Goal: Task Accomplishment & Management: Manage account settings

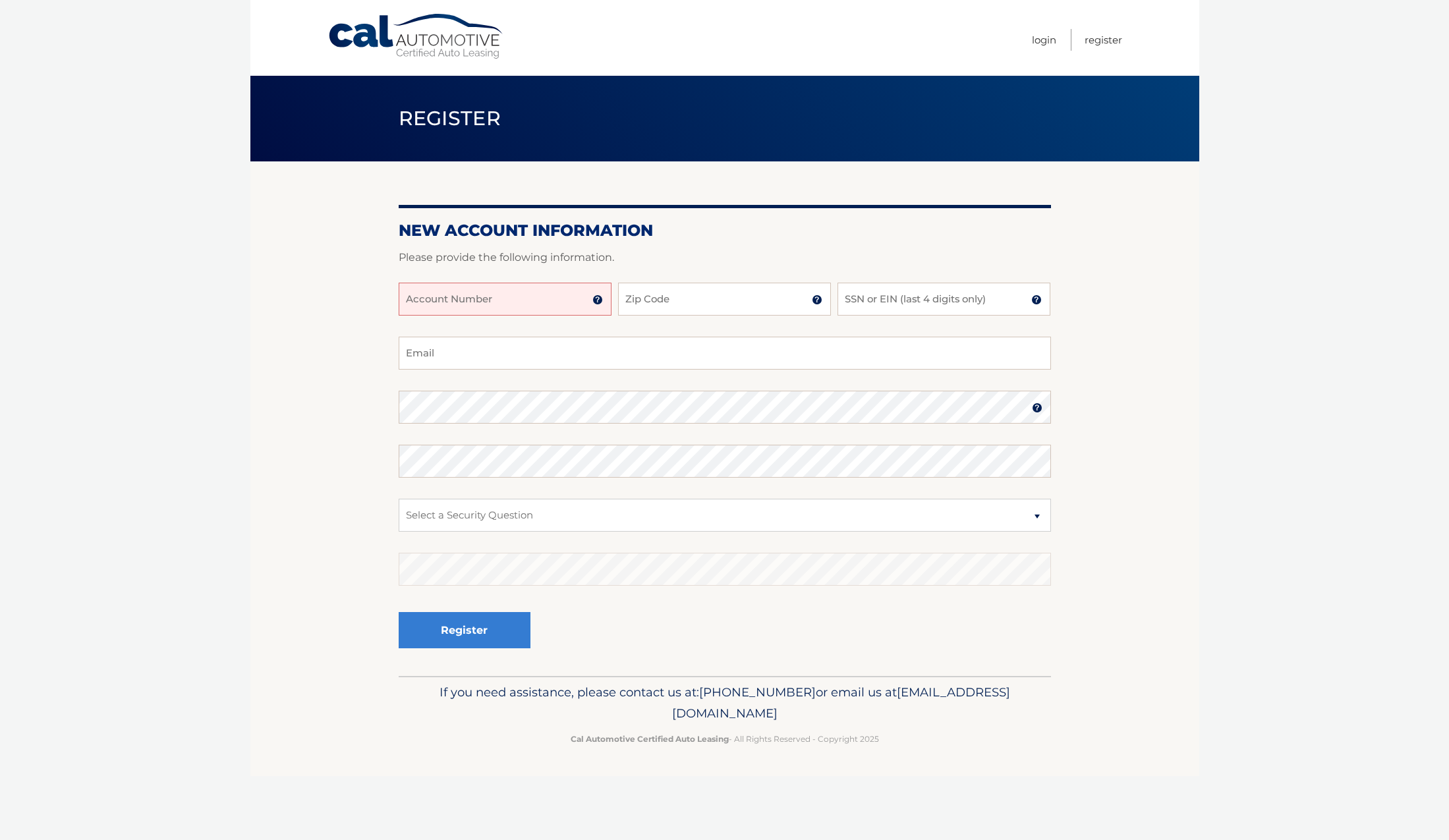
click at [538, 311] on input "Account Number" at bounding box center [505, 299] width 213 height 33
type input "44455979559"
click at [634, 312] on input "Zip Code" at bounding box center [724, 299] width 213 height 33
type input "07657"
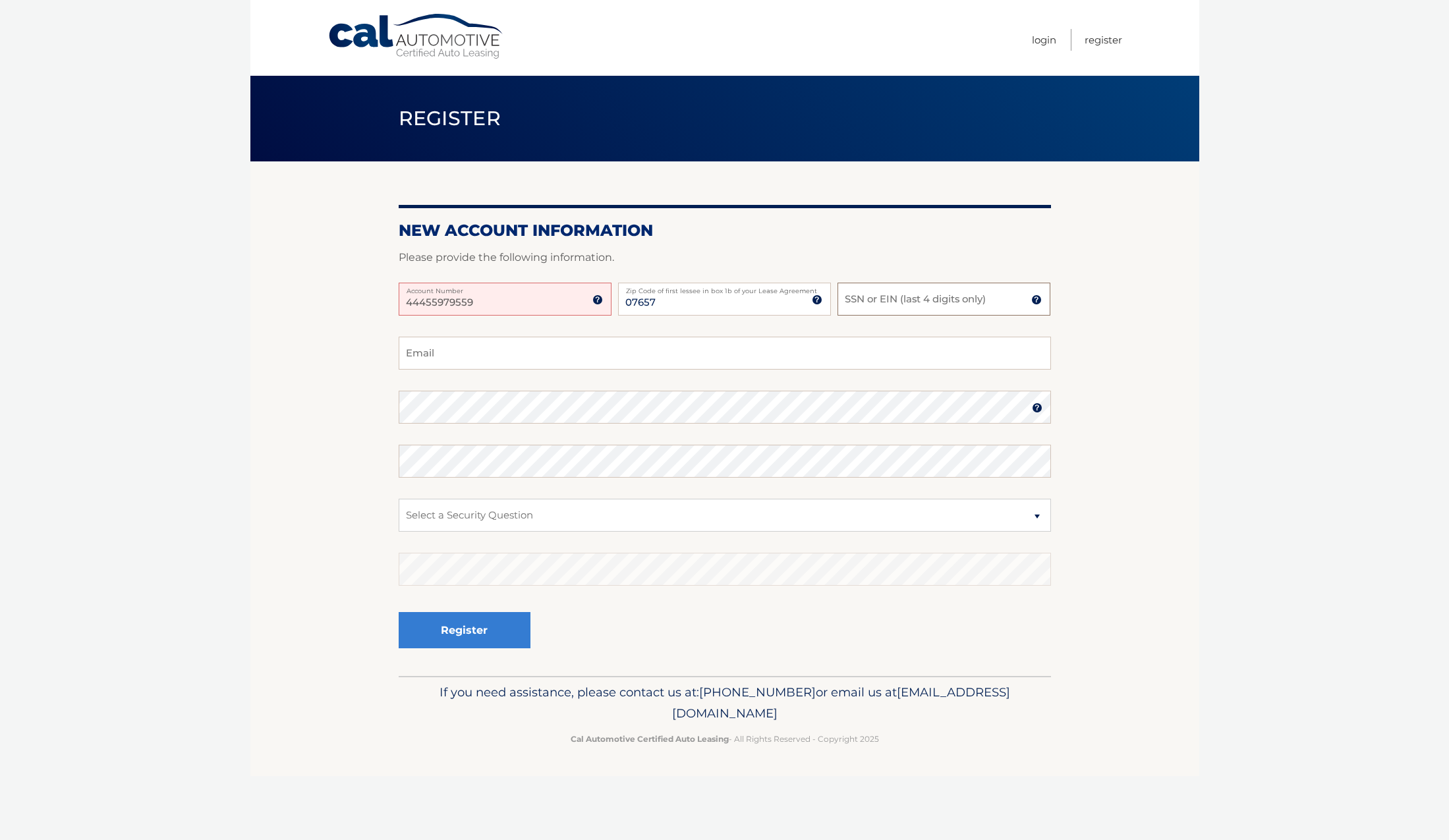
click at [859, 307] on input "SSN or EIN (last 4 digits only)" at bounding box center [944, 299] width 213 height 33
type input "0829"
click at [647, 366] on input "Email" at bounding box center [724, 353] width 652 height 33
type input "jcprayer41@gmail.com"
click at [1039, 413] on img at bounding box center [1037, 408] width 11 height 11
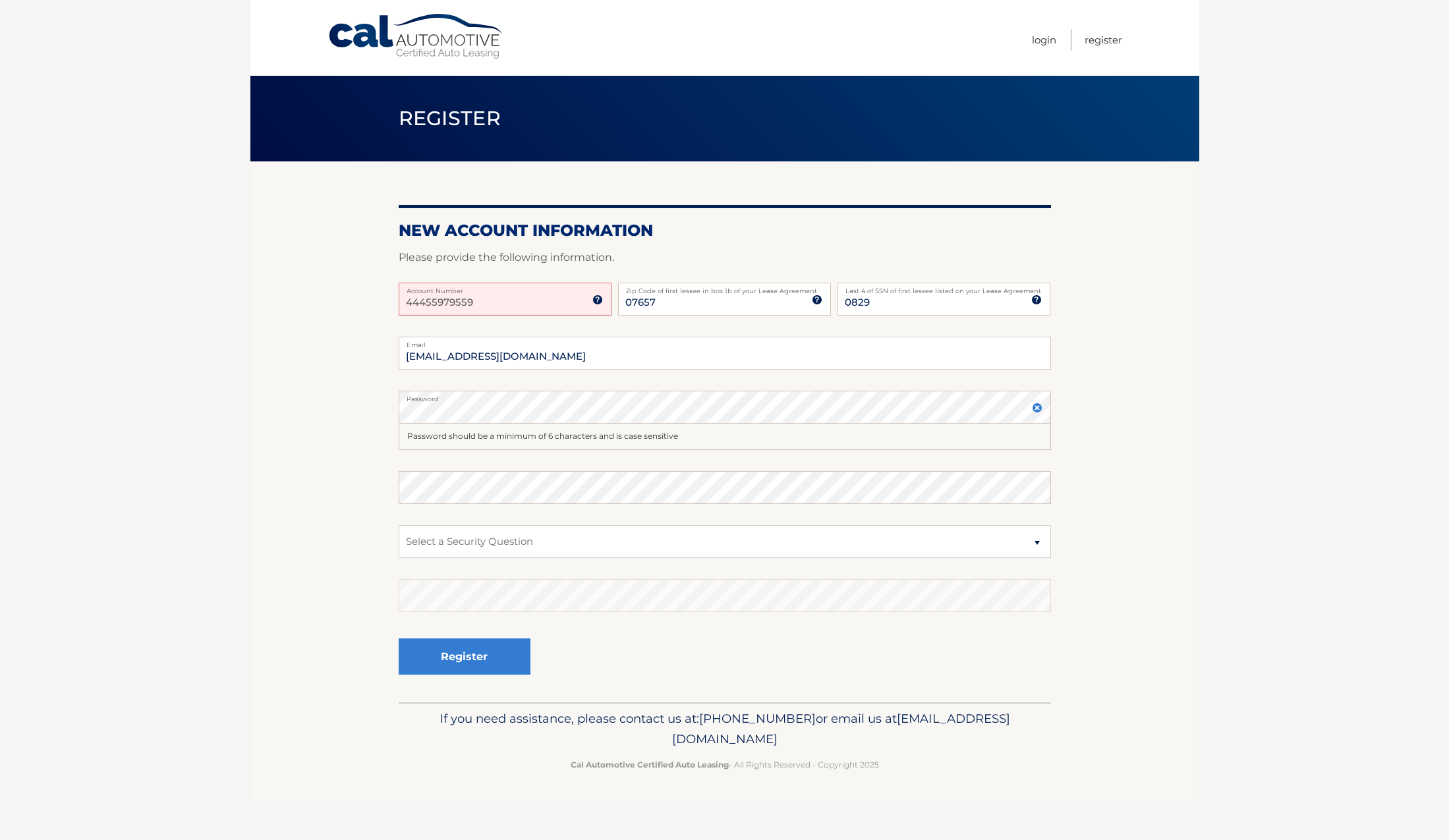
click at [1036, 413] on img at bounding box center [1037, 408] width 11 height 11
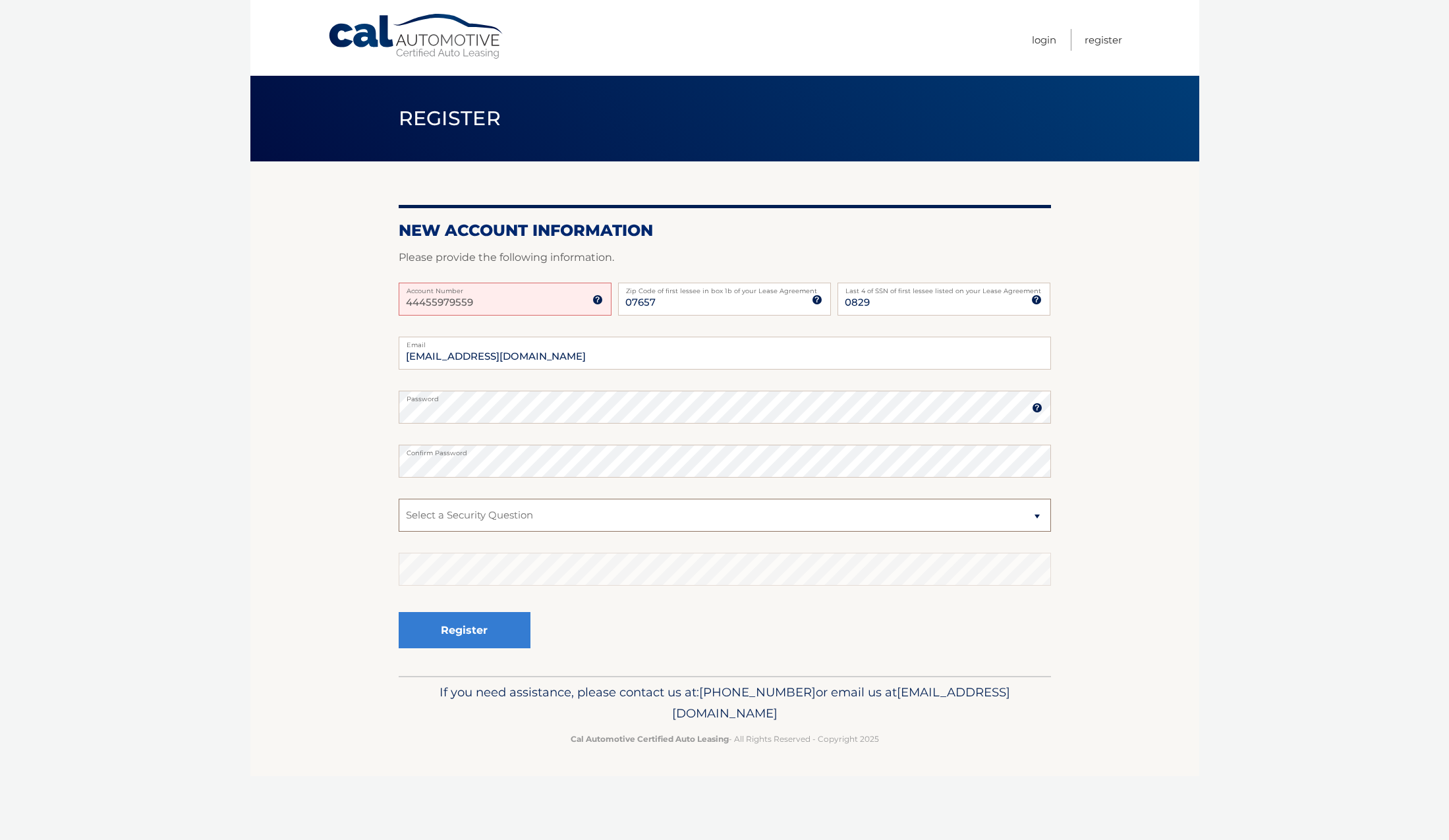
click at [1041, 531] on select "Select a Security Question What was the name of your elementary school? What is…" at bounding box center [724, 515] width 652 height 33
select select "1"
click at [398, 510] on select "Select a Security Question What was the name of your elementary school? What is…" at bounding box center [724, 515] width 652 height 33
click at [486, 648] on button "Register" at bounding box center [464, 630] width 132 height 36
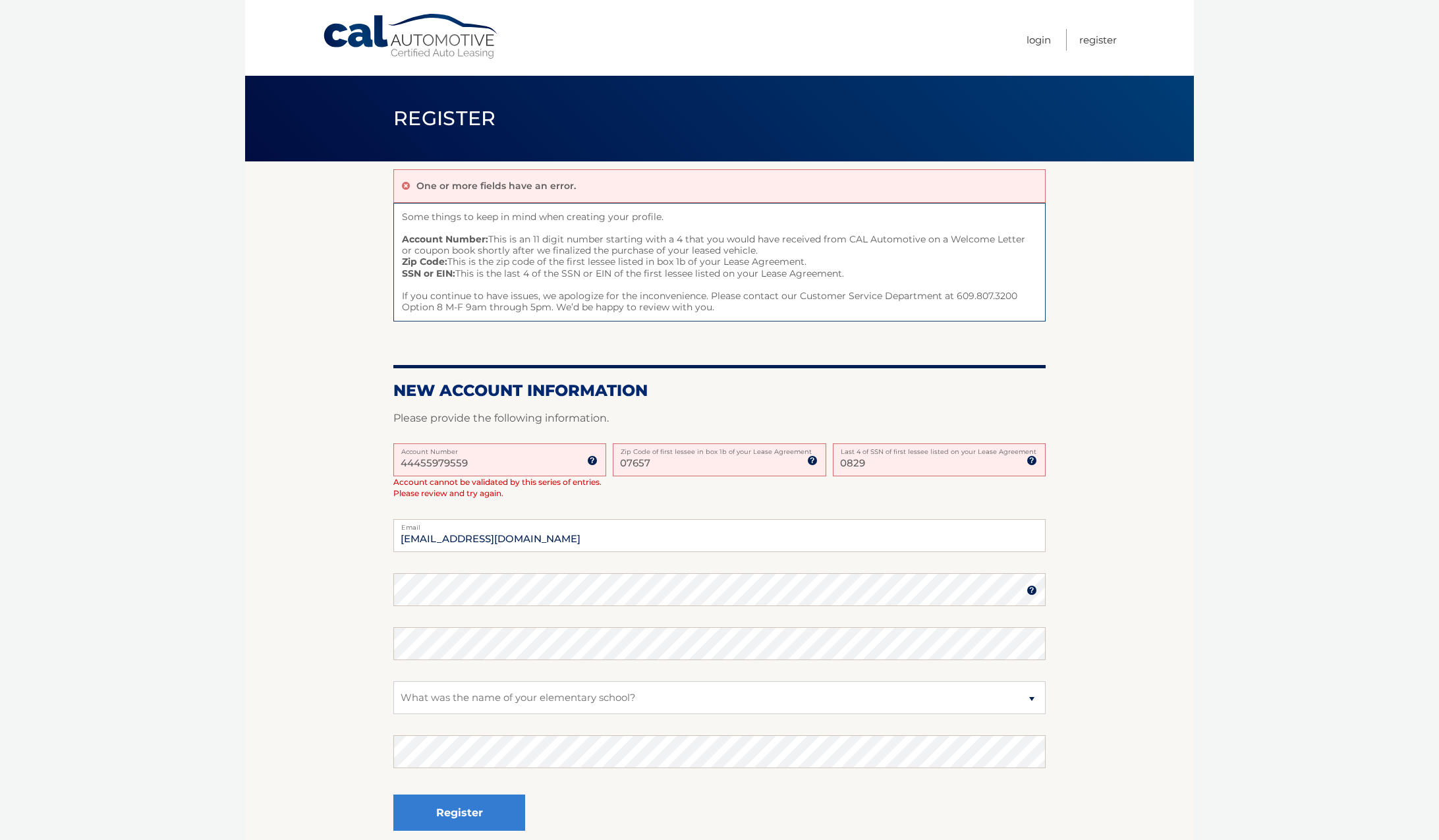
click at [593, 465] on img at bounding box center [592, 461] width 11 height 11
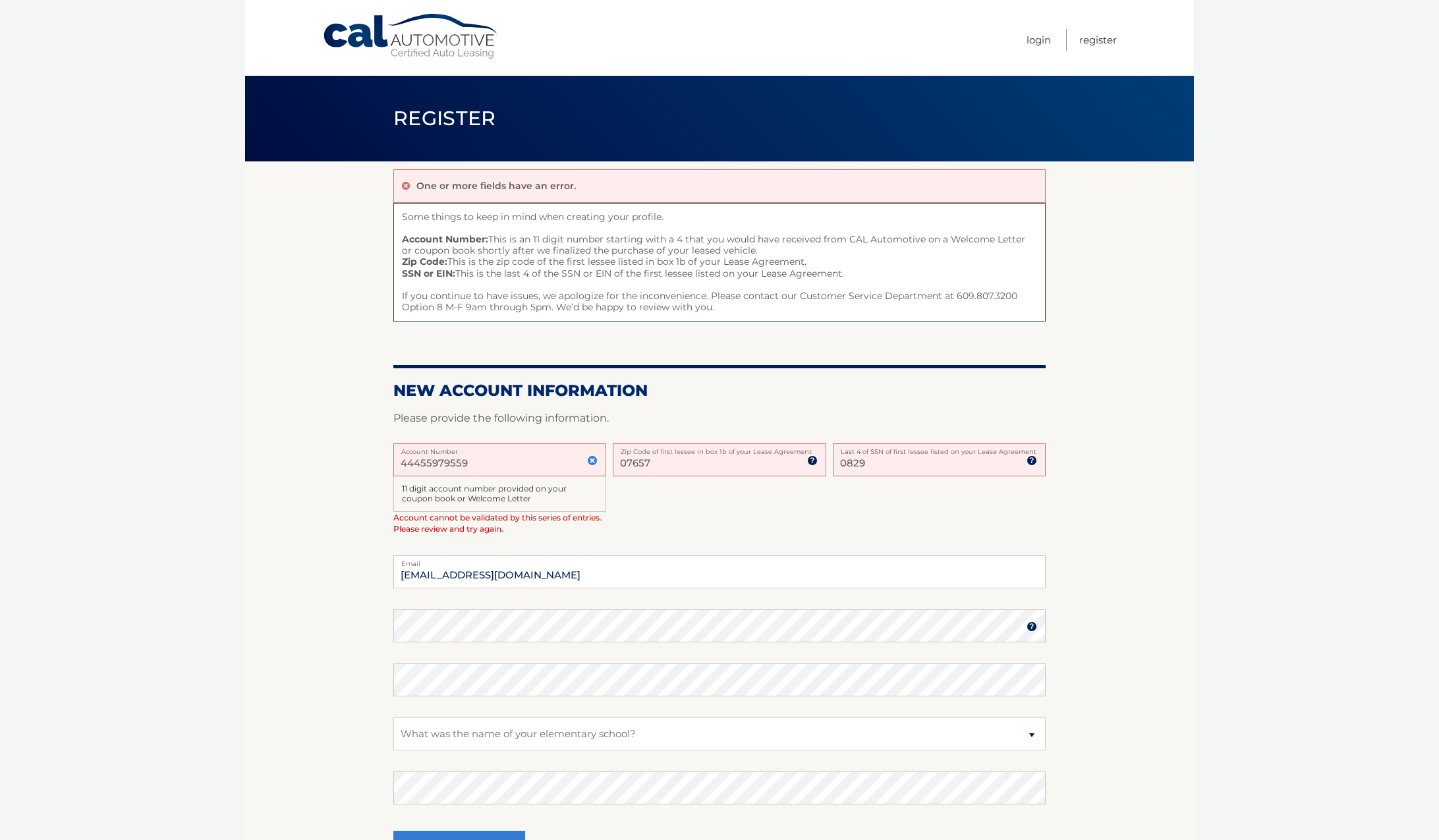
click at [570, 513] on div "11 digit account number provided on your coupon book or Welcome Letter" at bounding box center [499, 495] width 213 height 36
click at [592, 465] on img at bounding box center [592, 461] width 11 height 11
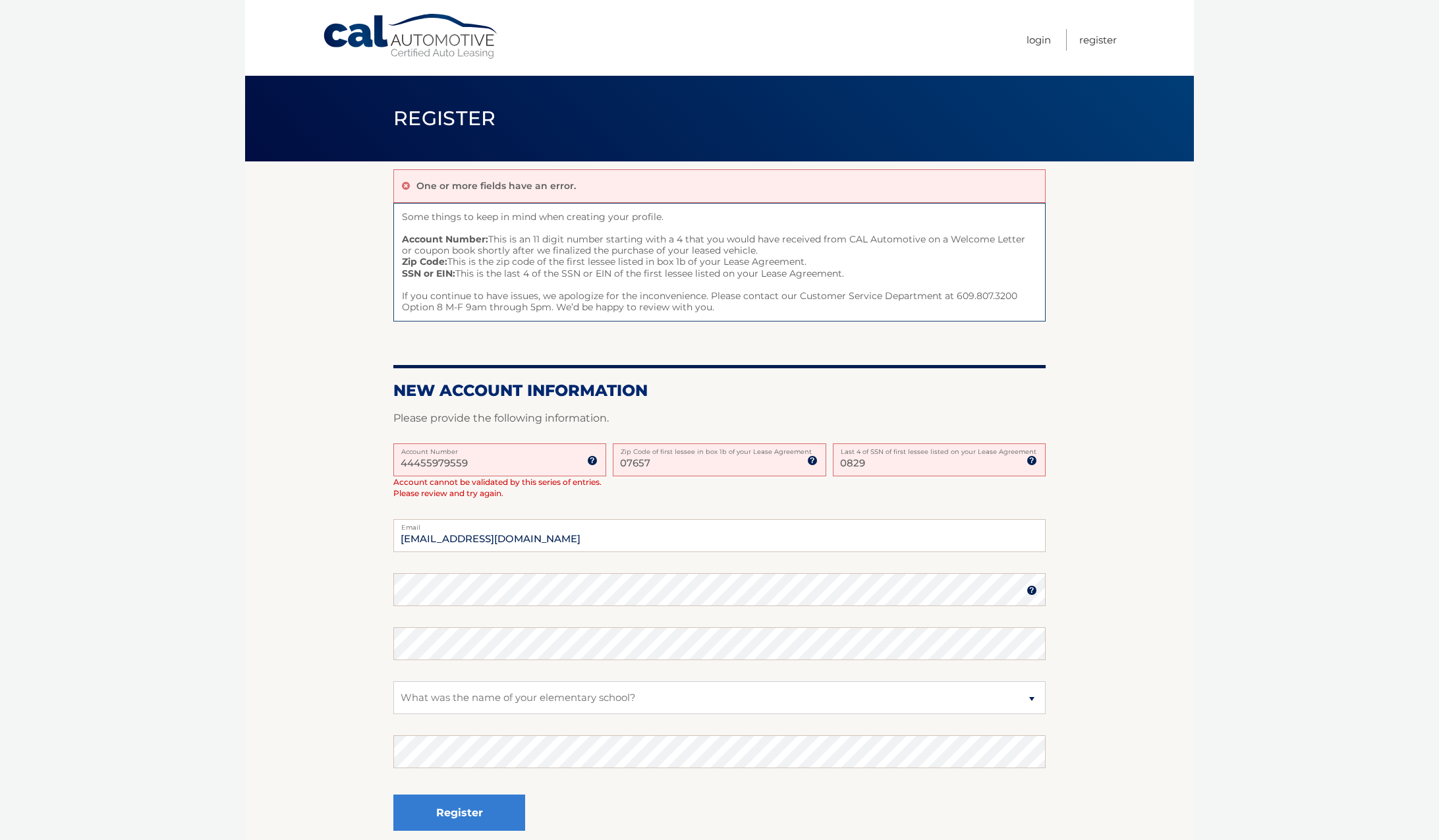
click at [543, 476] on input "44455979559" at bounding box center [499, 459] width 213 height 33
type input "4"
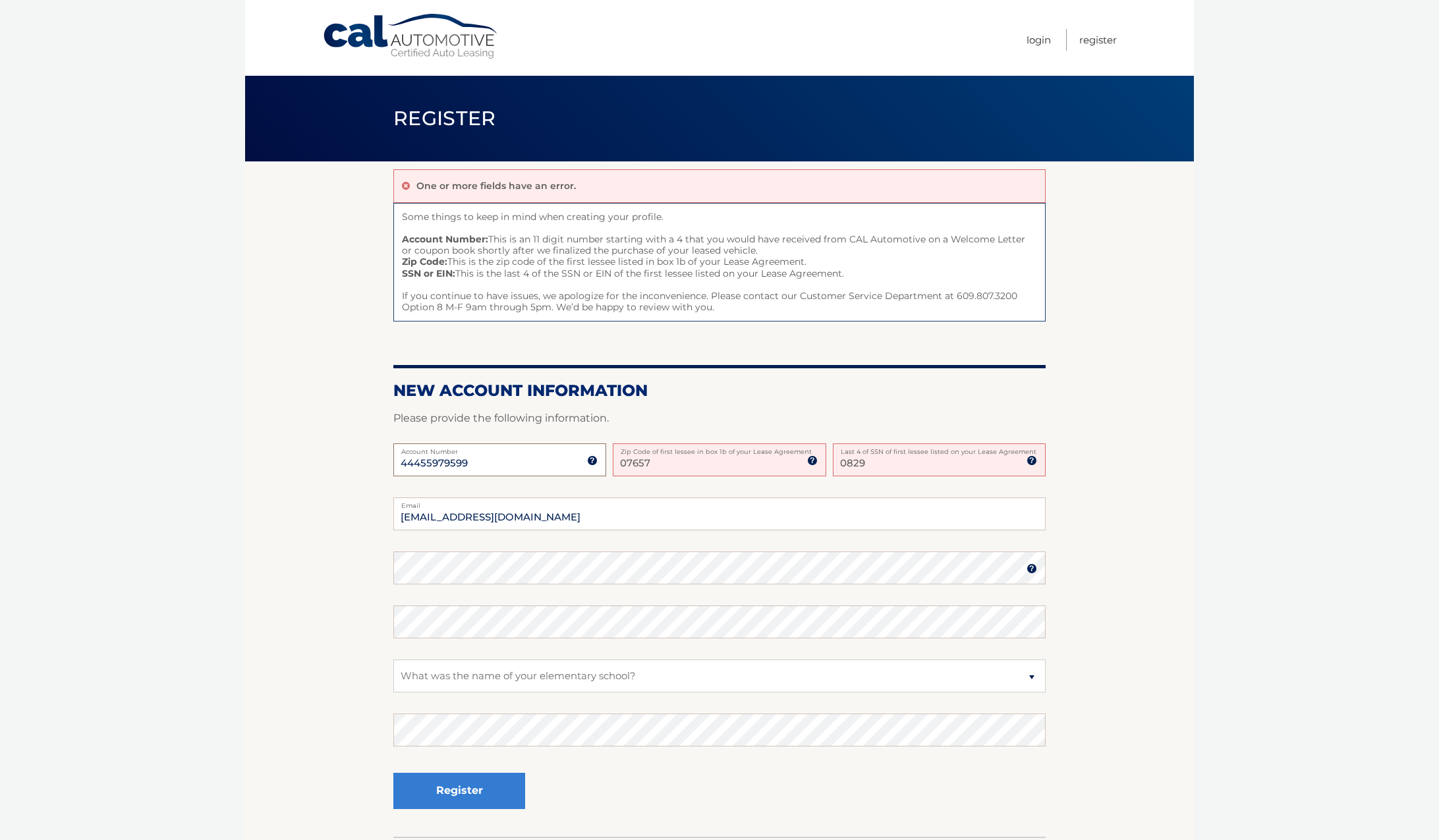
type input "44455979599"
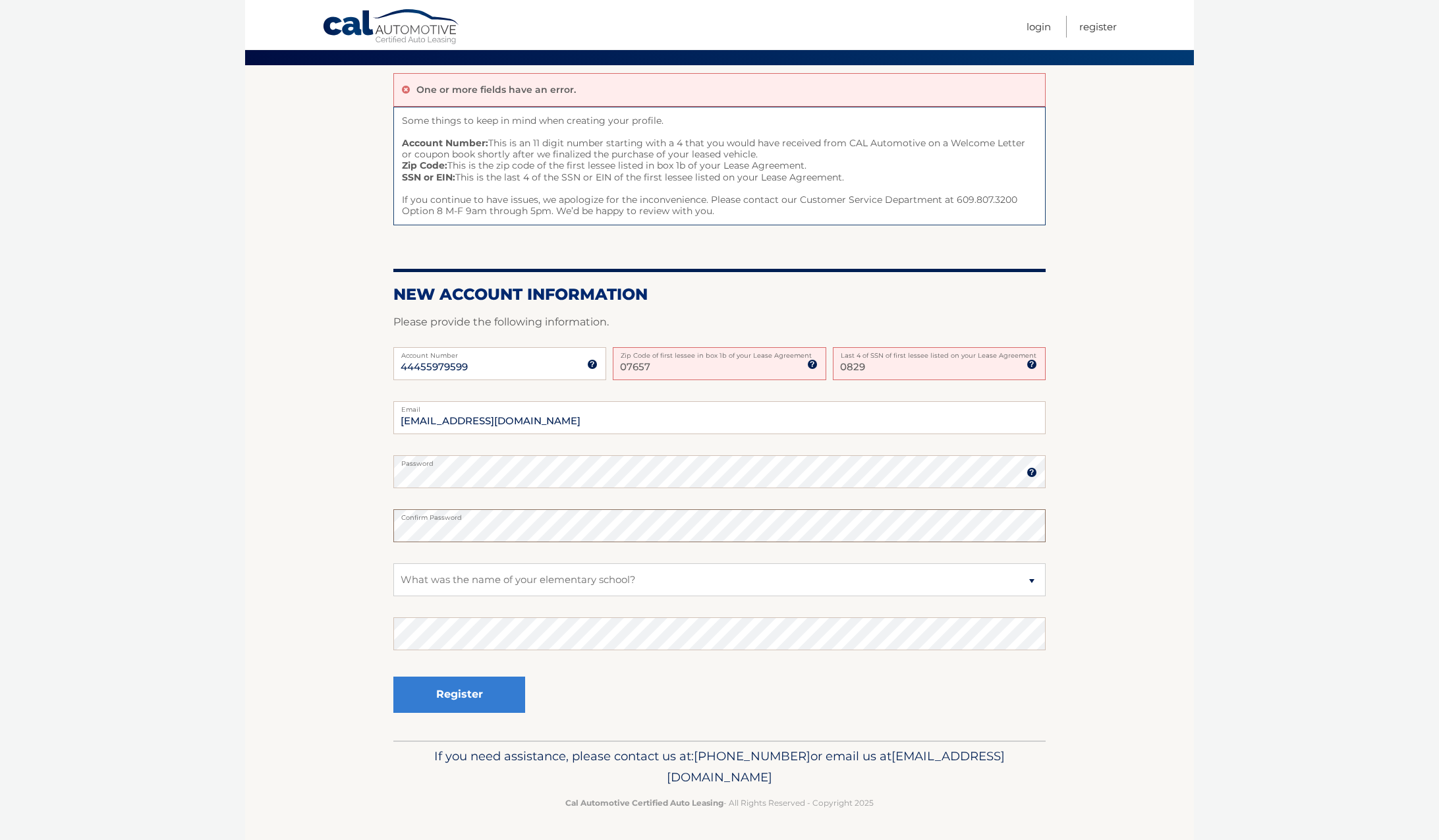
scroll to position [132, 0]
click at [468, 711] on button "Register" at bounding box center [458, 695] width 132 height 36
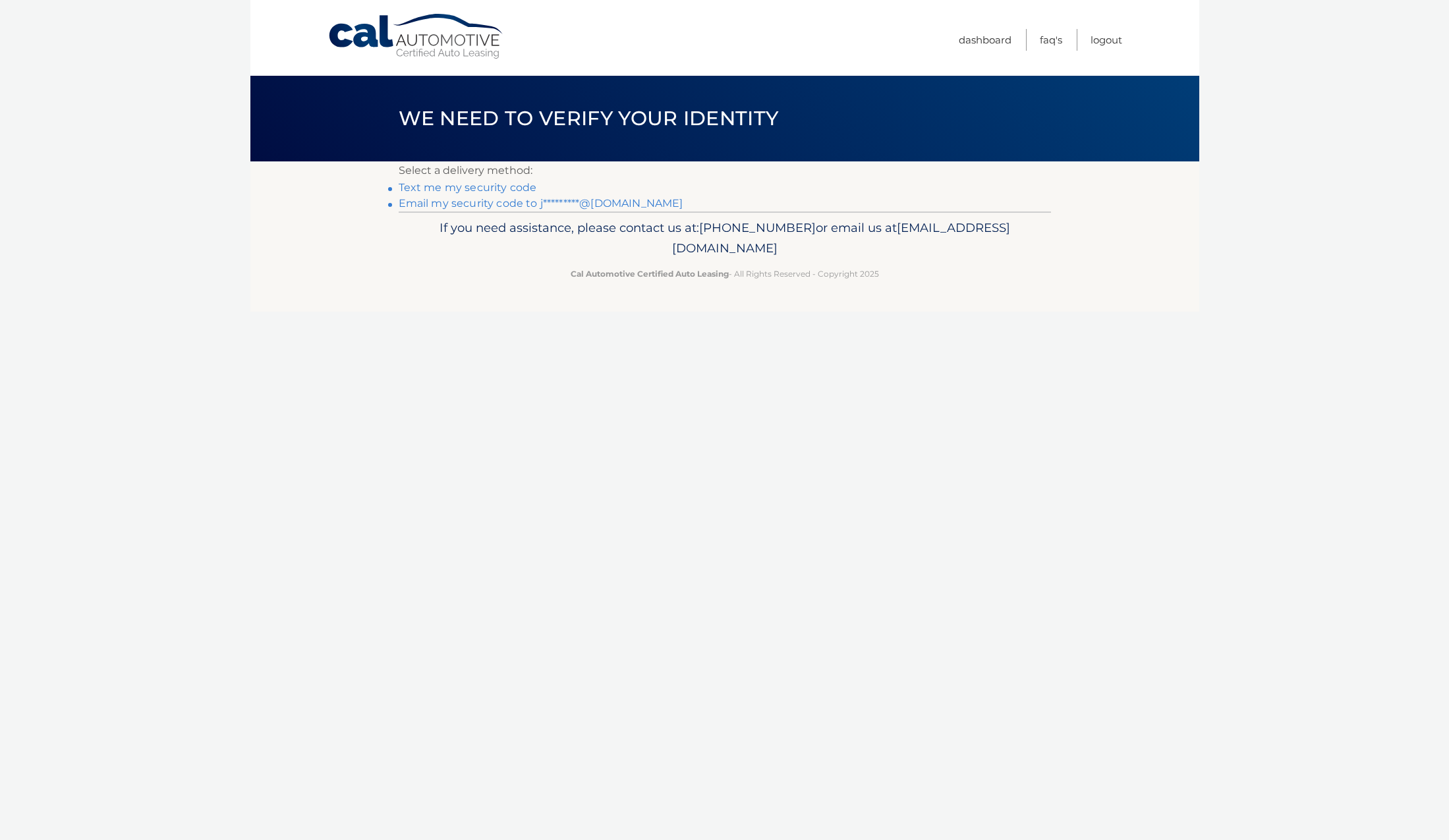
click at [581, 209] on link "Email my security code to j*********@gmail.com" at bounding box center [540, 204] width 285 height 13
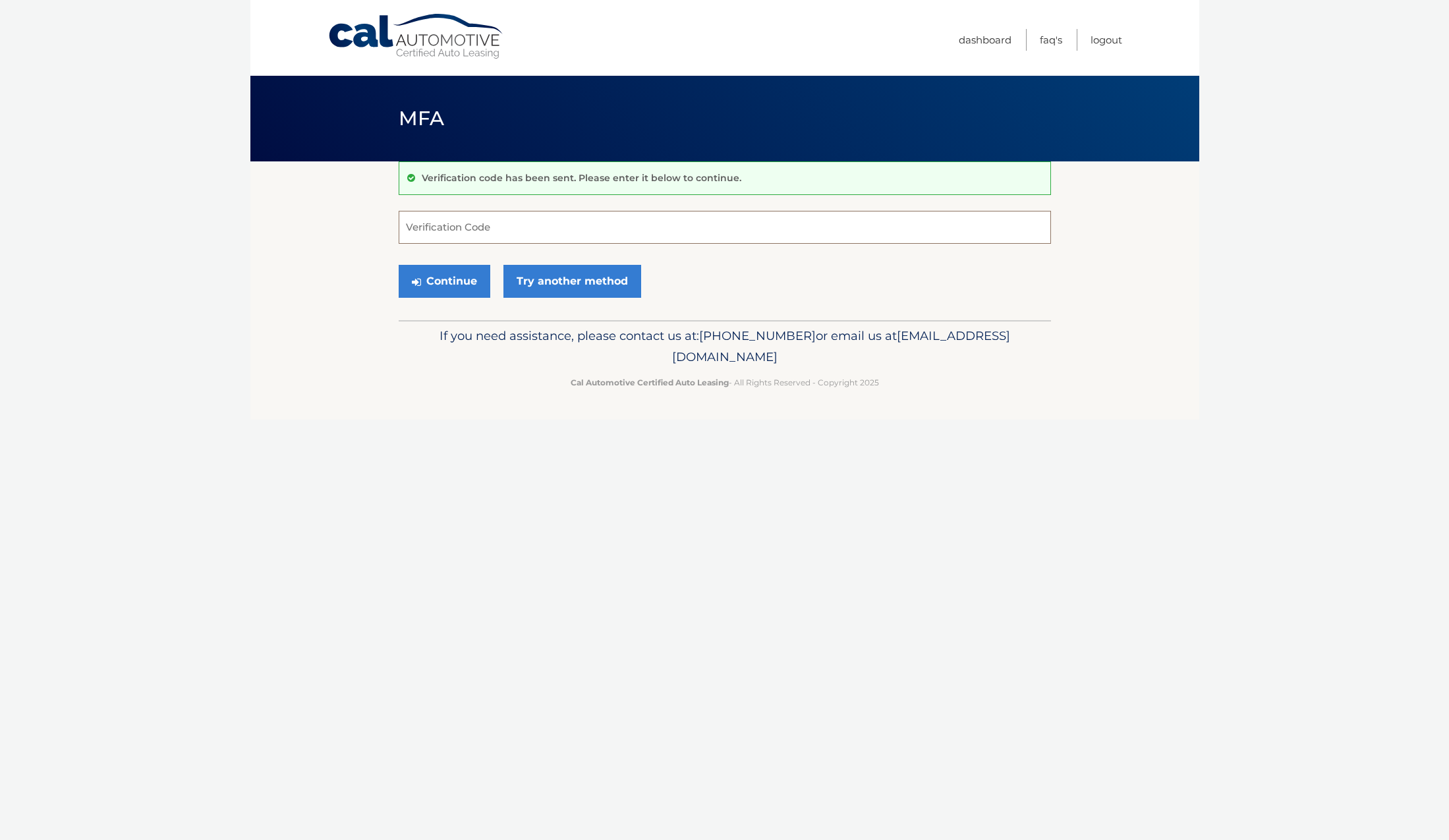
click at [575, 224] on input "Verification Code" at bounding box center [724, 227] width 652 height 33
type input "273440"
click at [474, 297] on button "Continue" at bounding box center [444, 281] width 92 height 33
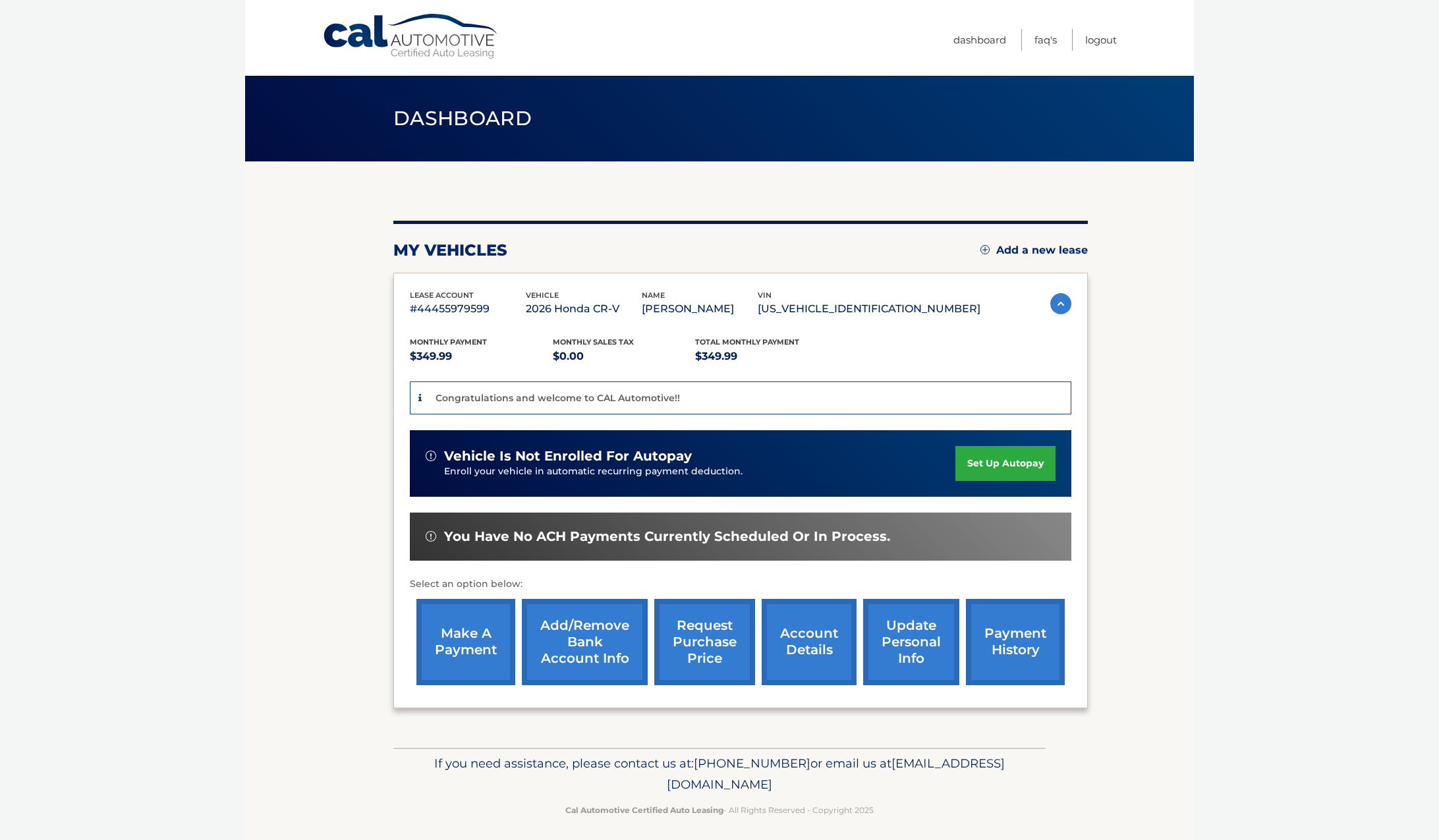
click at [986, 462] on link "set up autopay" at bounding box center [1005, 463] width 100 height 35
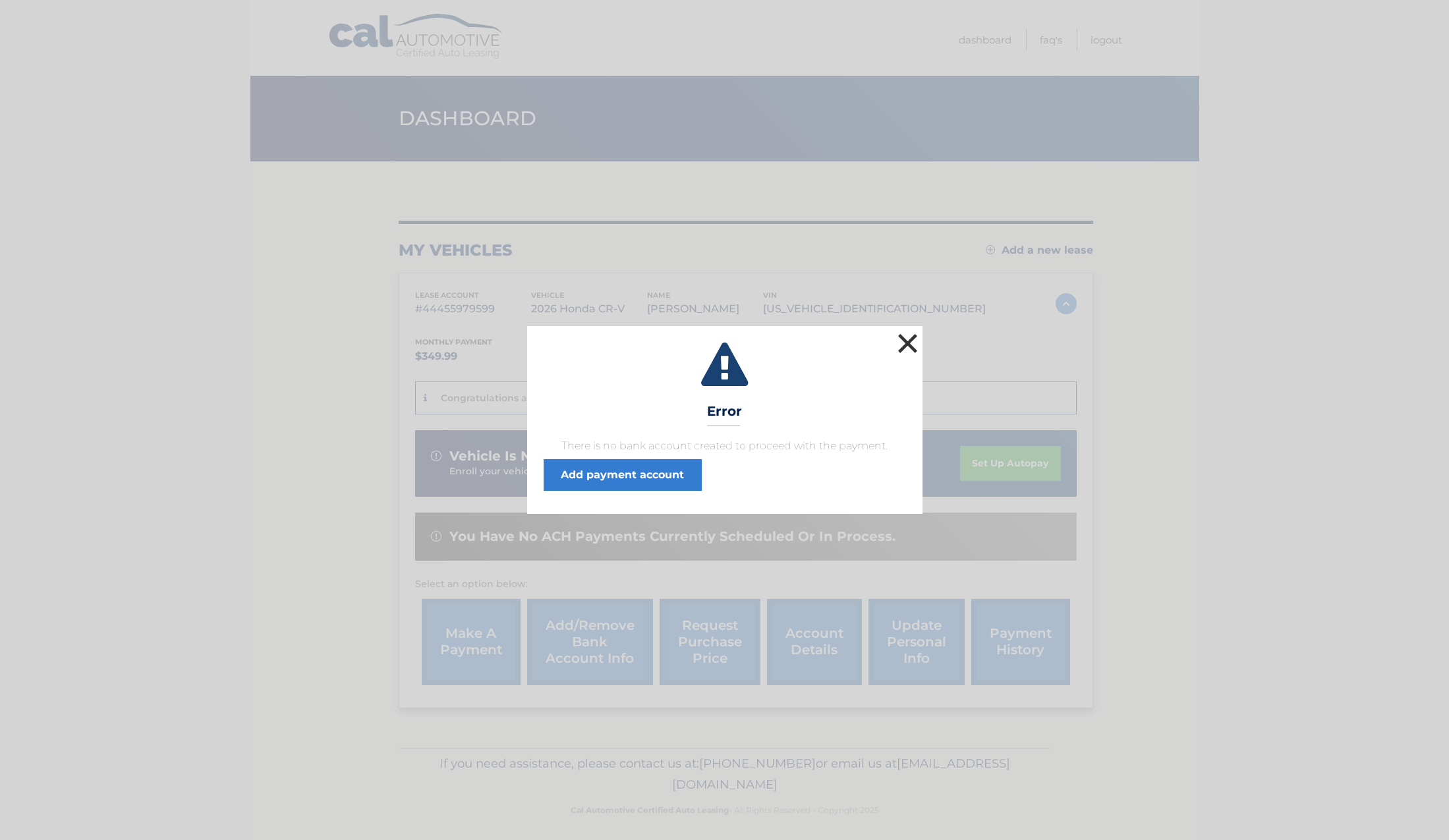
click at [912, 330] on button "×" at bounding box center [908, 343] width 26 height 26
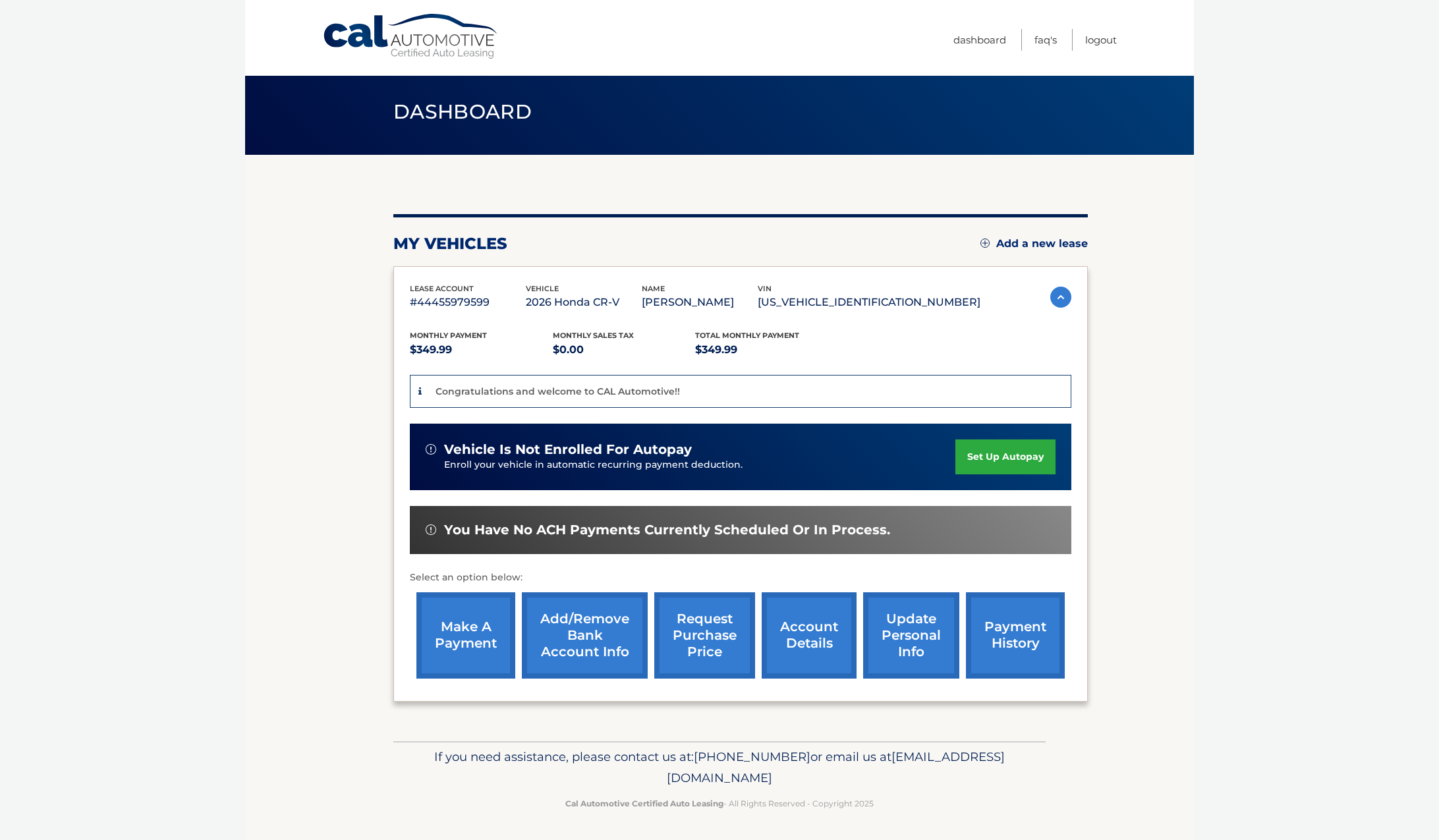
scroll to position [11, 0]
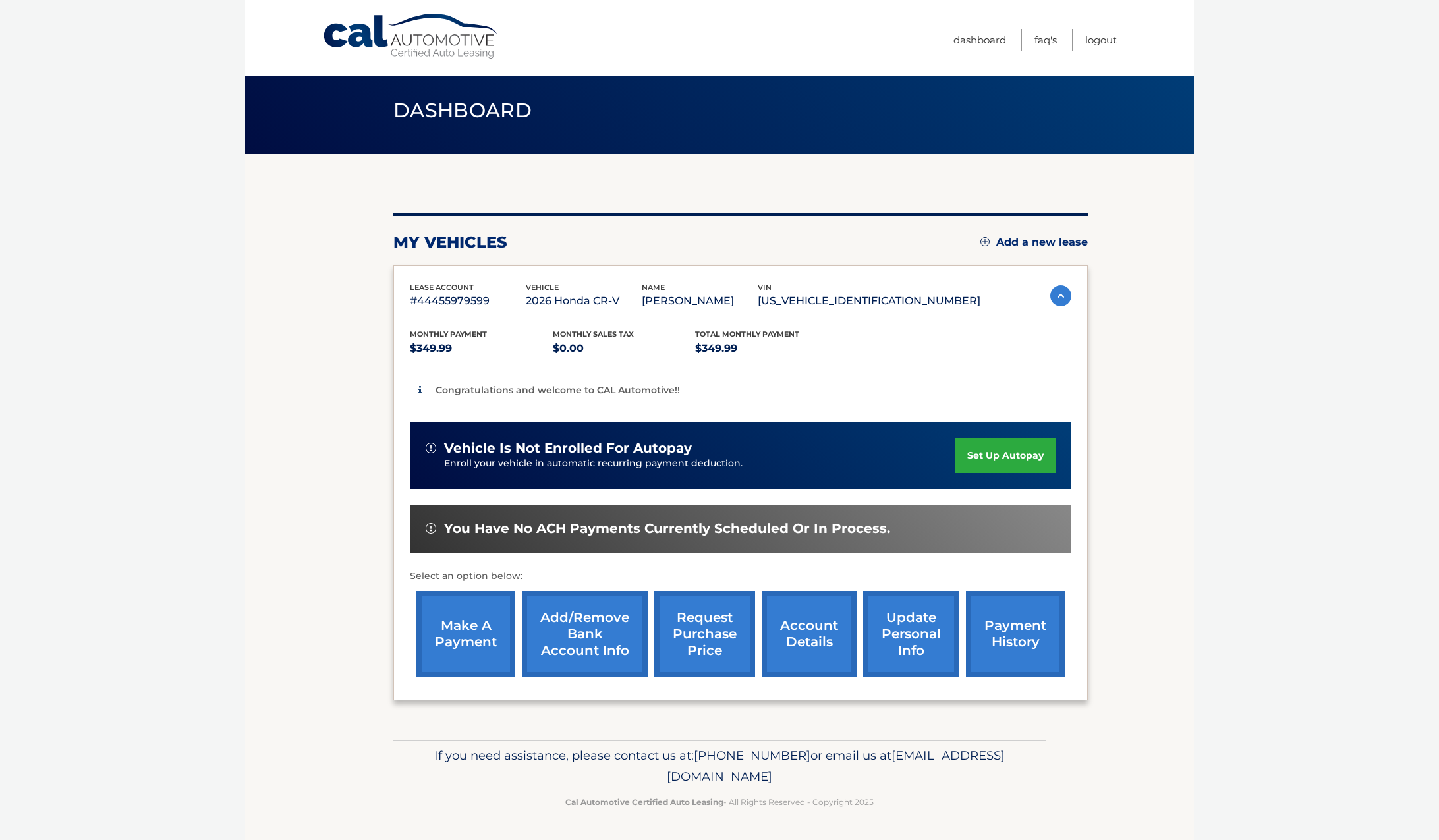
click at [545, 603] on link "Add/Remove bank account info" at bounding box center [585, 634] width 126 height 86
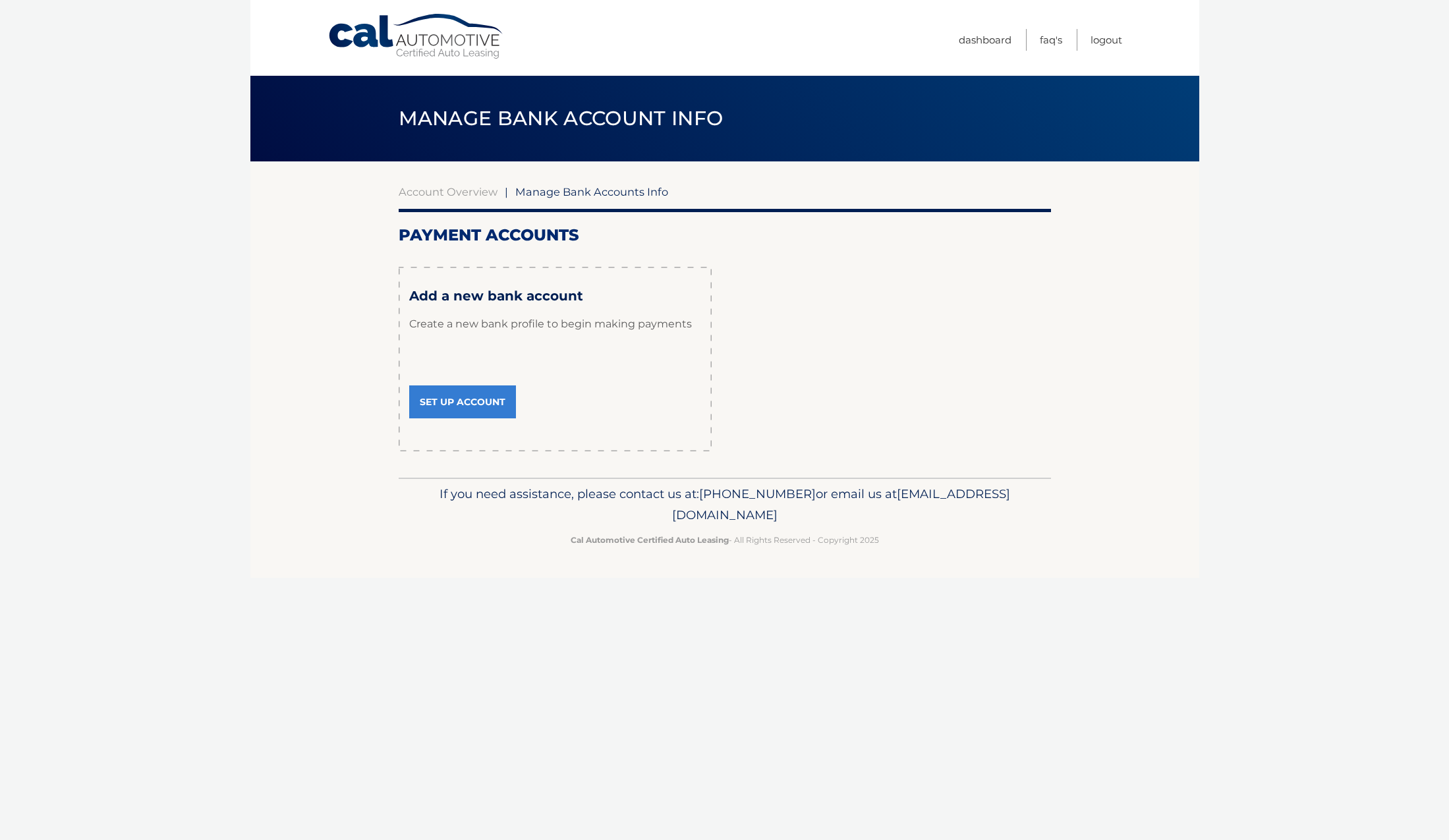
click at [489, 418] on link "Set Up Account" at bounding box center [462, 402] width 106 height 33
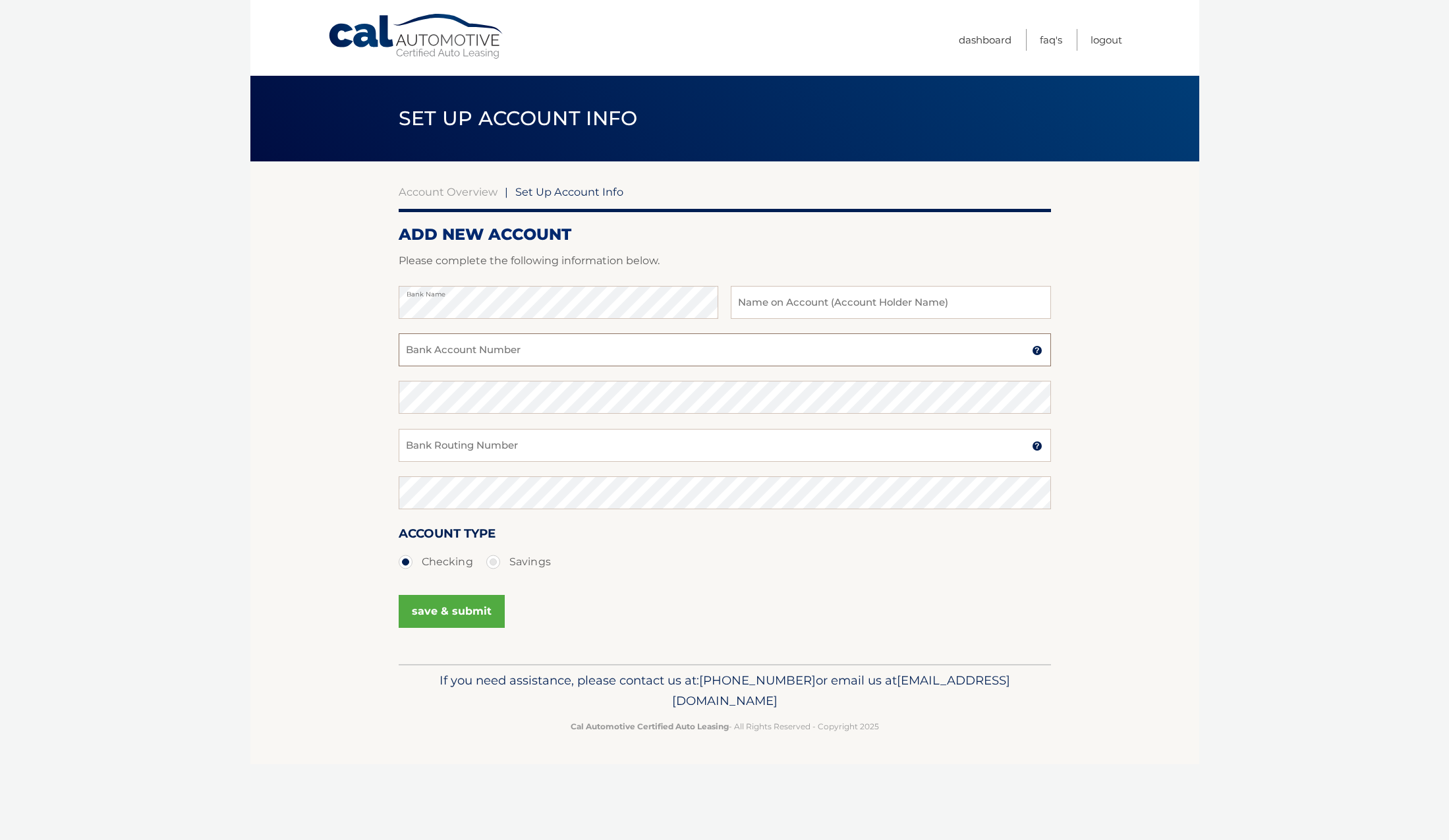
click at [502, 366] on input "Bank Account Number" at bounding box center [724, 350] width 652 height 33
type input "0401007125"
click at [491, 462] on input "Bank Routing Number" at bounding box center [724, 445] width 652 height 33
type input "026007443"
click at [742, 318] on input "text" at bounding box center [890, 302] width 319 height 33
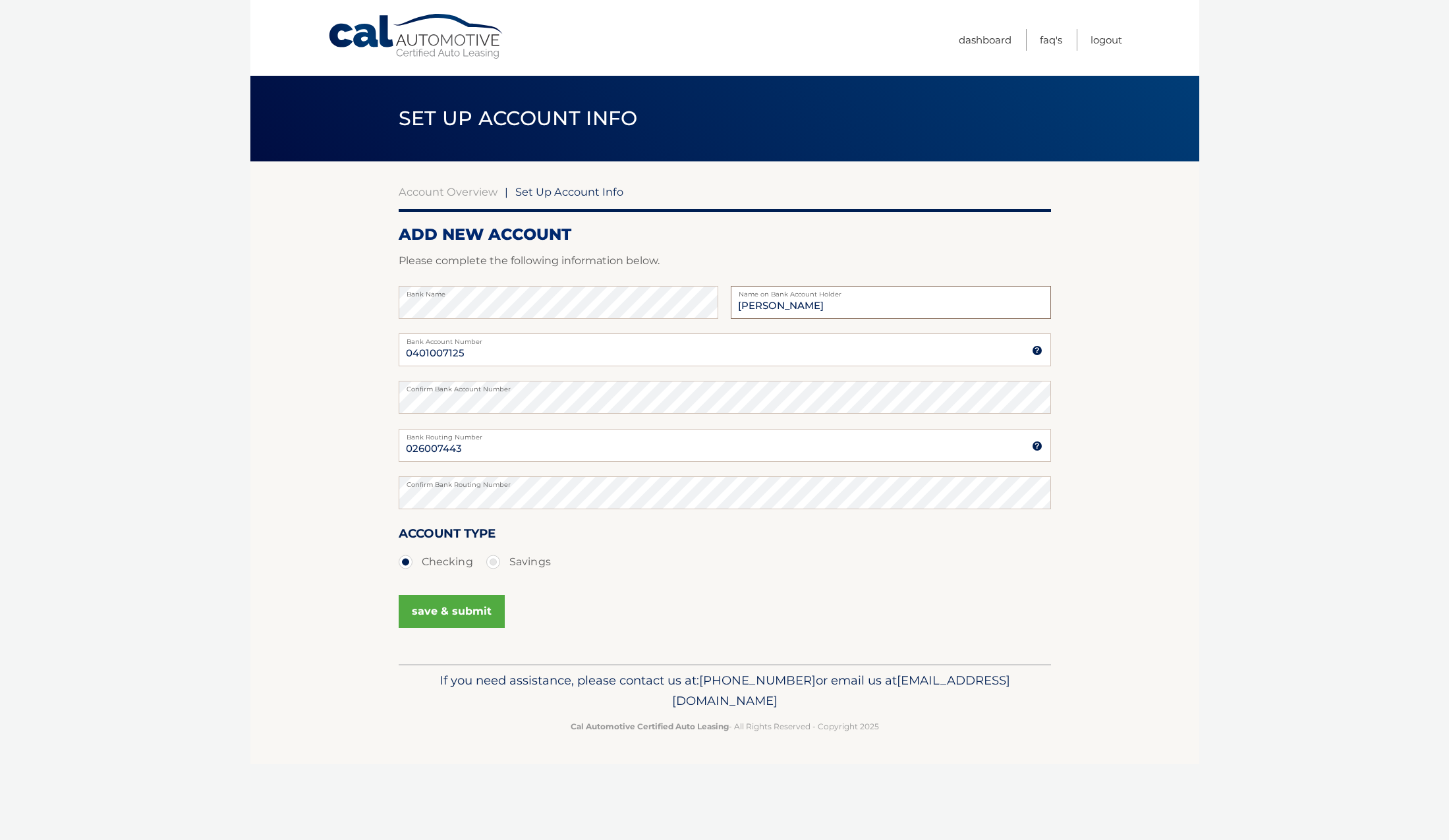
type input "[PERSON_NAME]"
click at [477, 627] on button "save & submit" at bounding box center [451, 611] width 106 height 33
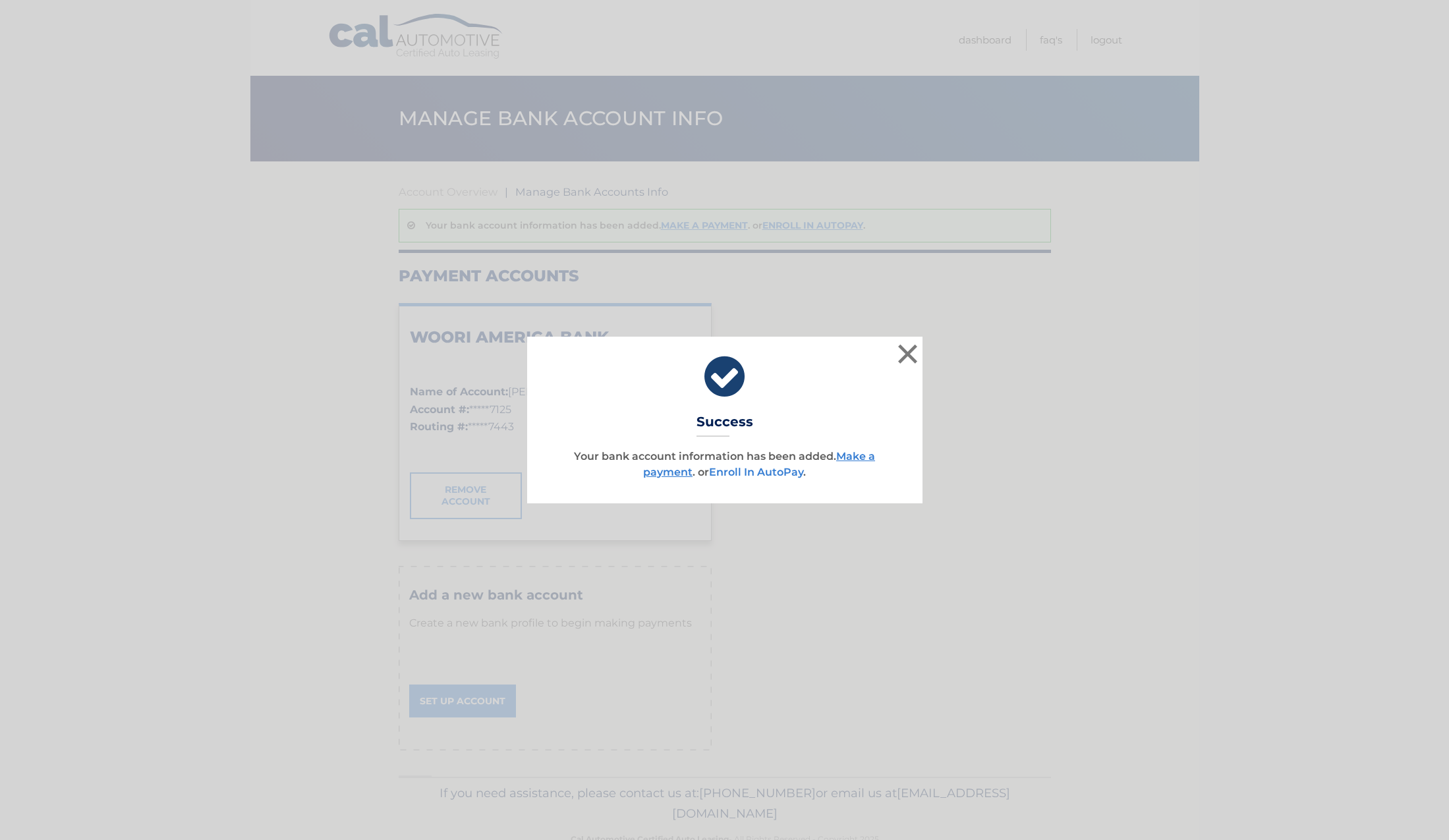
click at [743, 477] on link "Enroll In AutoPay" at bounding box center [756, 472] width 95 height 13
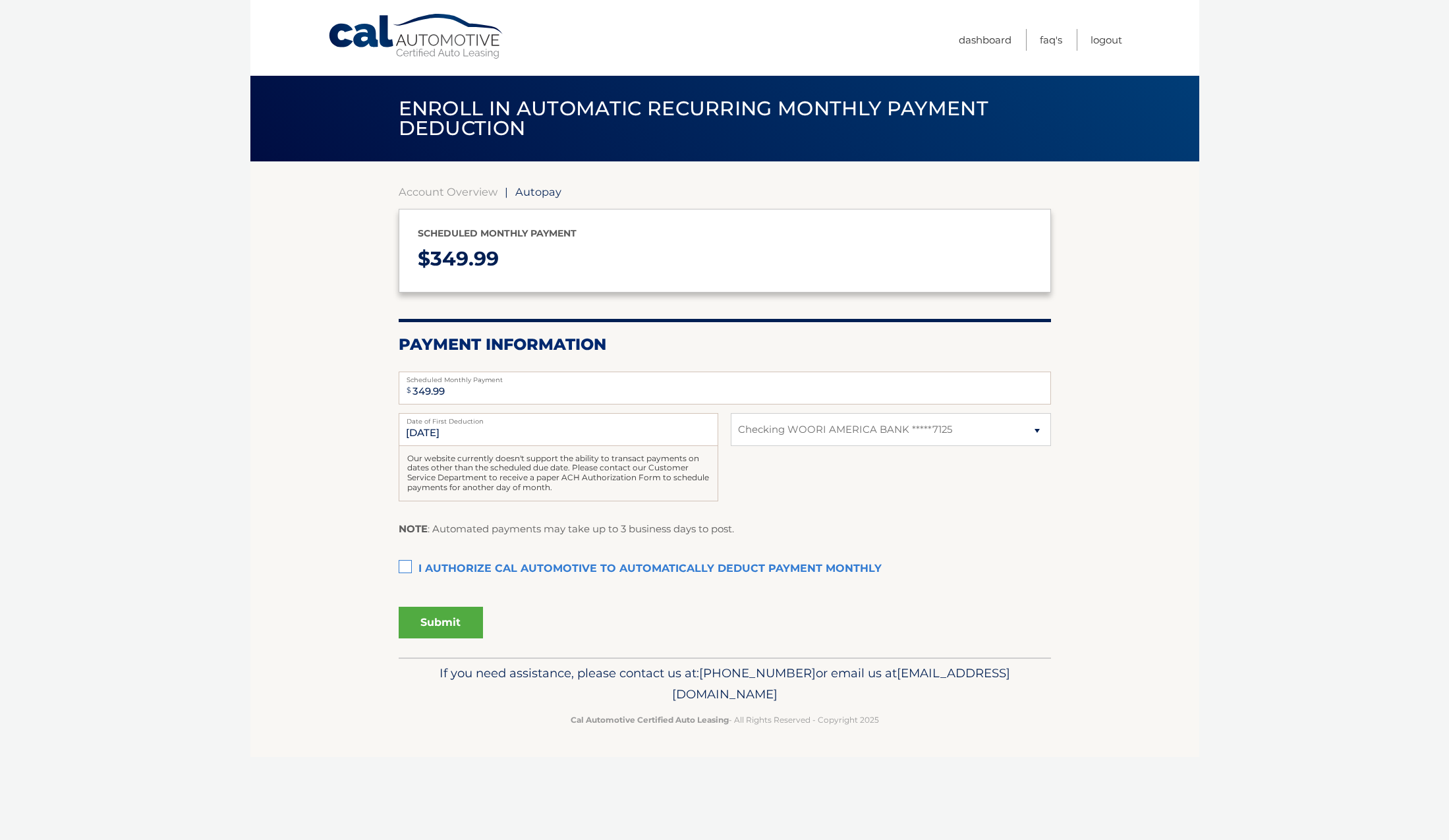
select select "NTk4Mjg5ODUtYzNjNi00YTc5LWFjYmItODkwMjYzNWZmZDcz"
click at [407, 582] on label "I authorize cal automotive to automatically deduct payment monthly This checkbo…" at bounding box center [724, 568] width 652 height 26
click at [0, 0] on input "I authorize cal automotive to automatically deduct payment monthly This checkbo…" at bounding box center [0, 0] width 0 height 0
click at [441, 638] on button "Submit" at bounding box center [440, 622] width 85 height 32
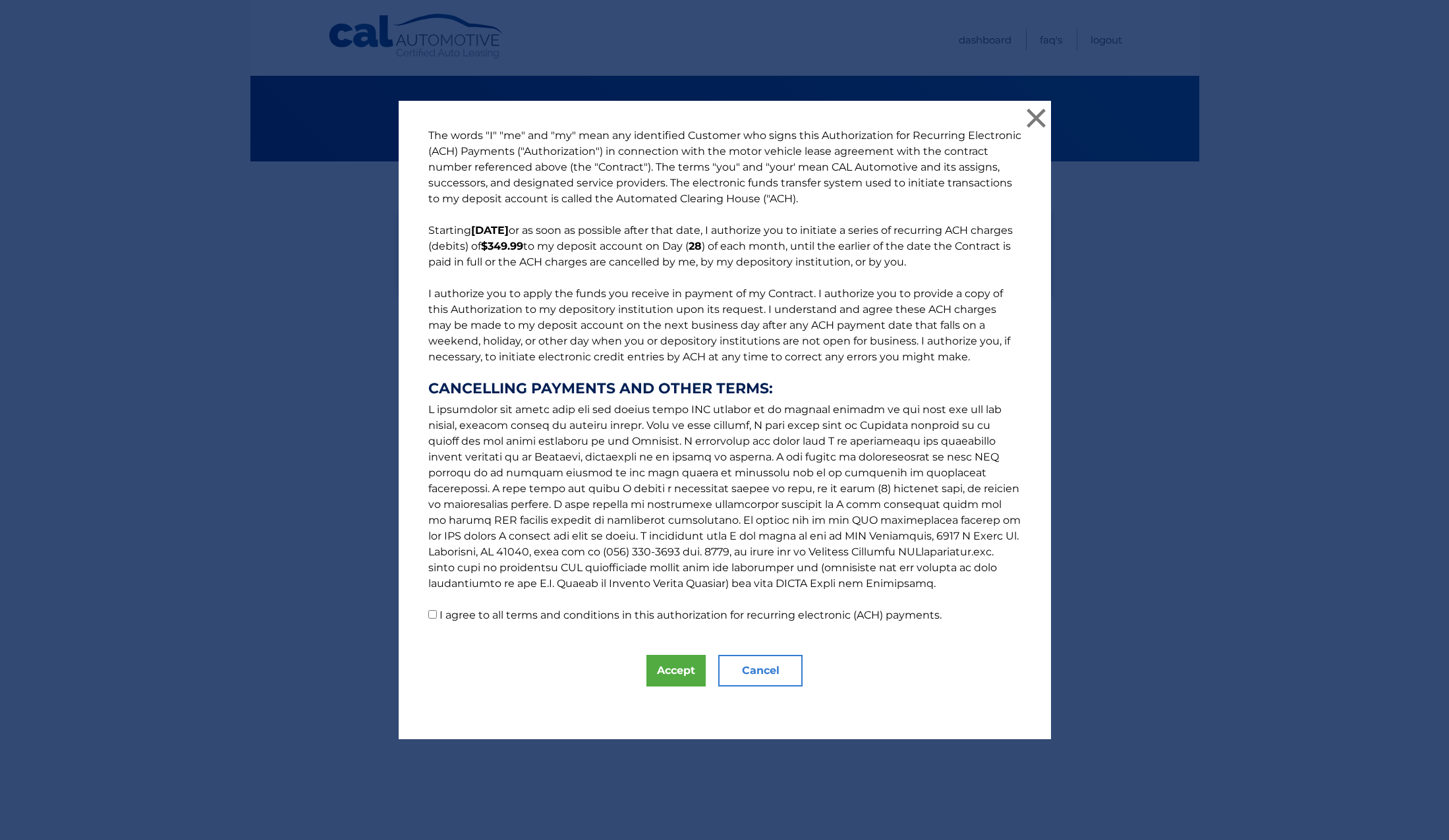
scroll to position [108, 0]
click at [428, 618] on input "I agree to all terms and conditions in this authorization for recurring electro…" at bounding box center [432, 614] width 8 height 8
checkbox input "true"
click at [647, 686] on button "Accept" at bounding box center [676, 670] width 59 height 32
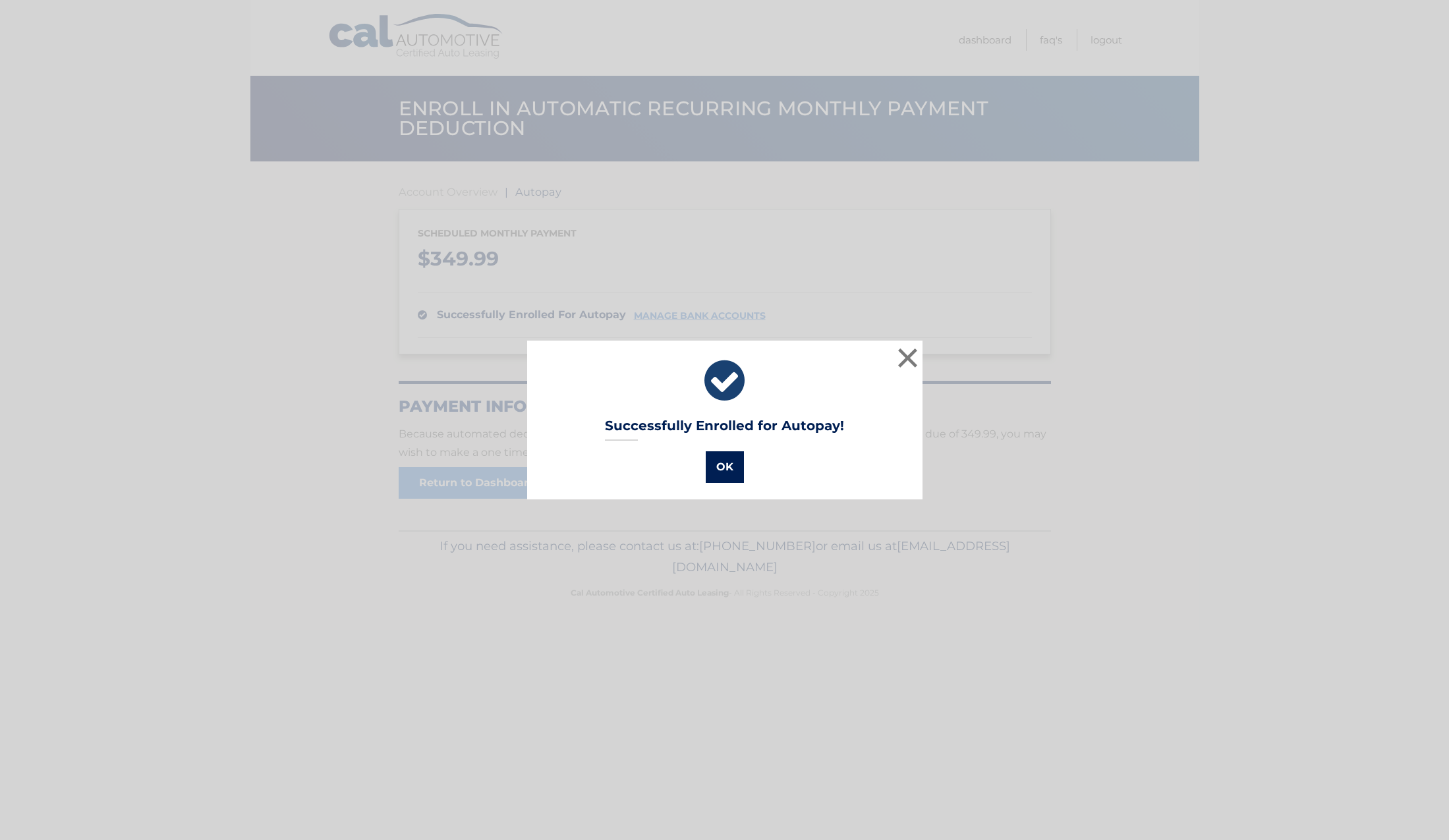
click at [708, 467] on button "OK" at bounding box center [725, 466] width 38 height 32
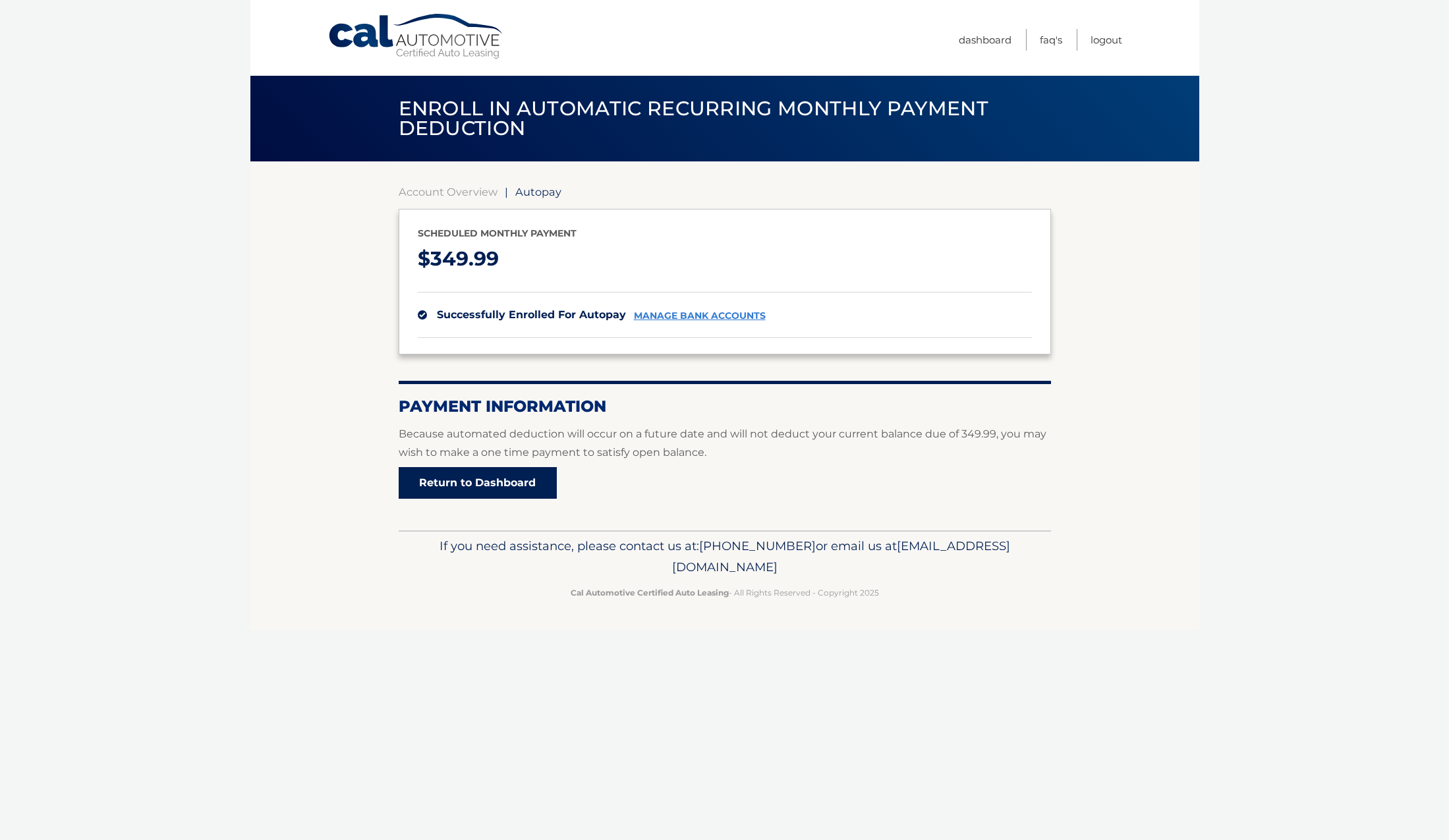
click at [557, 498] on link "Return to Dashboard" at bounding box center [478, 483] width 158 height 32
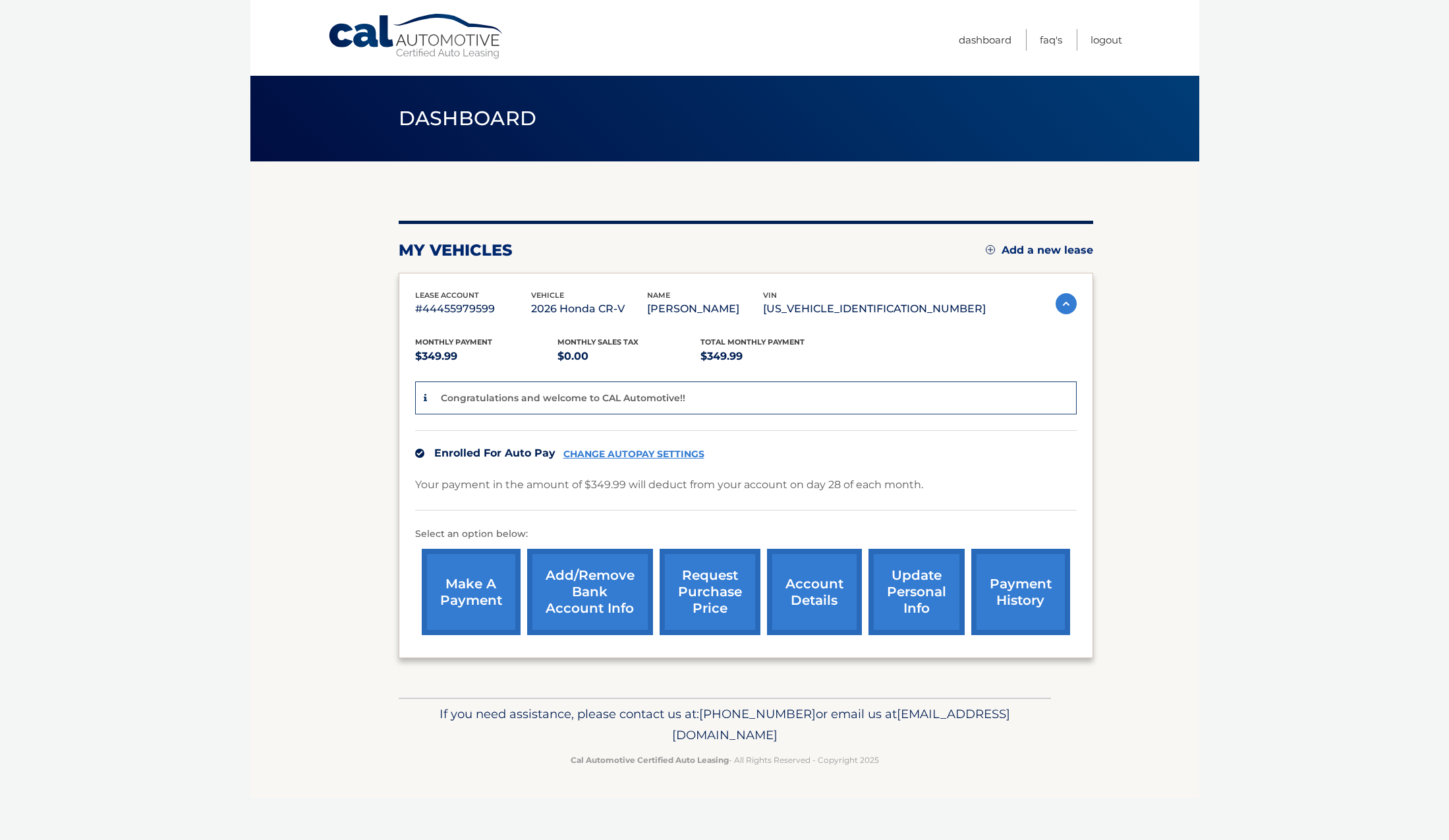
click at [784, 596] on link "account details" at bounding box center [814, 591] width 95 height 86
